Goal: Navigation & Orientation: Find specific page/section

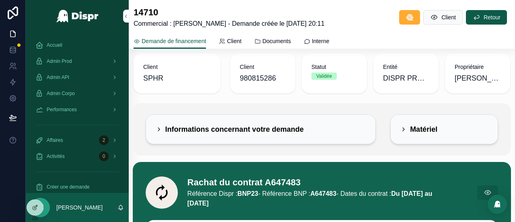
scroll to position [64, 0]
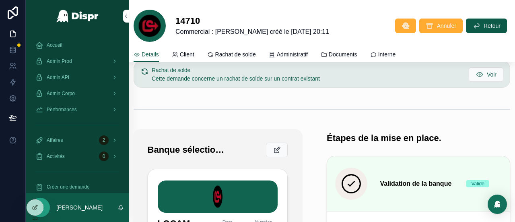
scroll to position [152, 0]
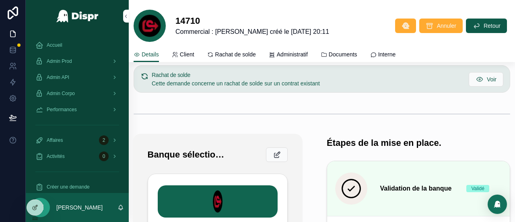
click at [234, 54] on span "Rachat de solde" at bounding box center [235, 54] width 41 height 8
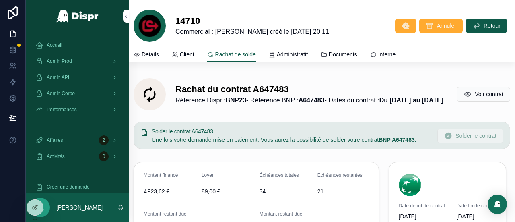
click at [152, 55] on span "Details" at bounding box center [150, 54] width 17 height 8
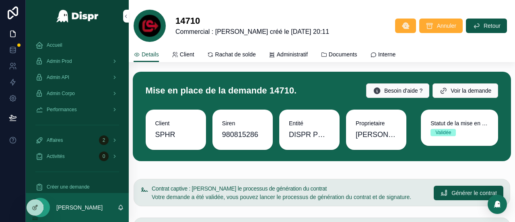
click at [236, 56] on span "Rachat de solde" at bounding box center [235, 54] width 41 height 8
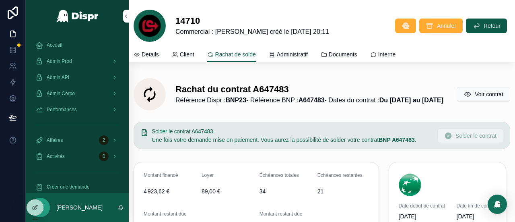
click at [154, 58] on span "Details" at bounding box center [150, 54] width 17 height 8
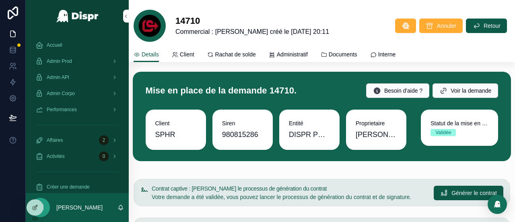
click at [246, 56] on span "Rachat de solde" at bounding box center [235, 54] width 41 height 8
